Goal: Obtain resource: Obtain resource

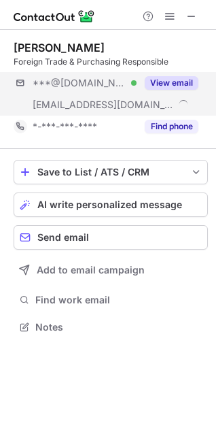
scroll to position [318, 216]
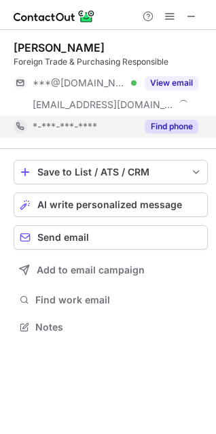
click at [169, 124] on button "Find phone" at bounding box center [172, 127] width 54 height 14
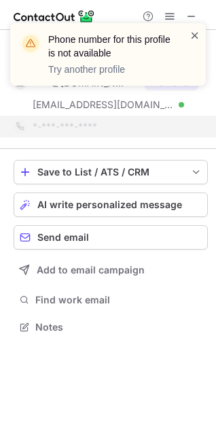
click at [195, 37] on span at bounding box center [195, 36] width 11 height 14
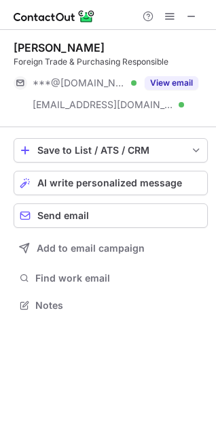
scroll to position [296, 216]
click at [182, 18] on div at bounding box center [169, 16] width 65 height 16
click at [188, 17] on span at bounding box center [191, 16] width 11 height 11
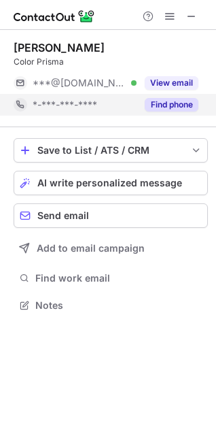
click at [148, 105] on button "Find phone" at bounding box center [172, 105] width 54 height 14
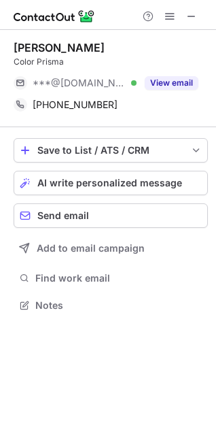
drag, startPoint x: 114, startPoint y: 50, endPoint x: 10, endPoint y: 44, distance: 104.9
click at [10, 44] on div "[PERSON_NAME] Color Prisma ***@[DOMAIN_NAME] Verified View email [PHONE_NUMBER]…" at bounding box center [108, 178] width 216 height 296
copy div "[PERSON_NAME]"
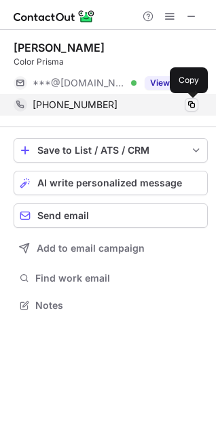
click at [195, 105] on span at bounding box center [191, 104] width 11 height 11
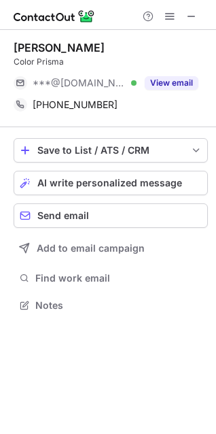
click at [130, 49] on div "[PERSON_NAME]" at bounding box center [111, 48] width 195 height 14
click at [189, 12] on span at bounding box center [191, 16] width 11 height 11
